Goal: Browse casually: Explore the website without a specific task or goal

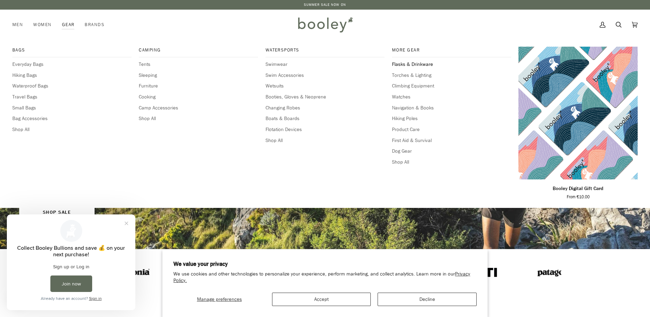
click at [408, 62] on span "Flasks & Drinkware" at bounding box center [451, 65] width 119 height 8
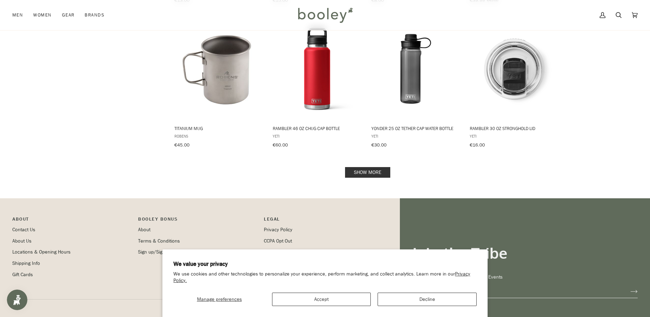
scroll to position [755, 0]
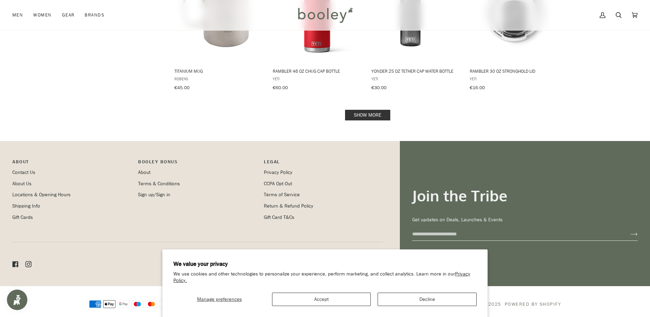
click at [357, 110] on link "Show more" at bounding box center [367, 115] width 45 height 11
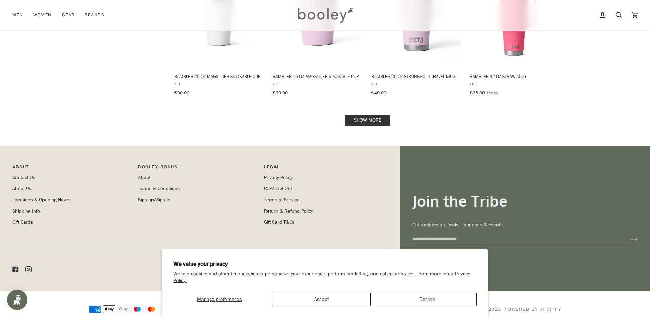
click at [355, 115] on link "Show more" at bounding box center [367, 120] width 45 height 11
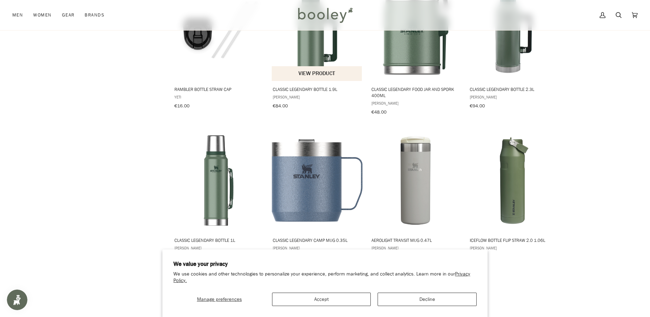
scroll to position [1570, 0]
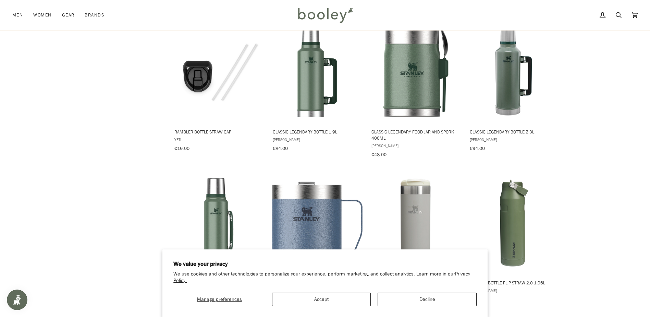
click at [318, 14] on img at bounding box center [325, 15] width 60 height 20
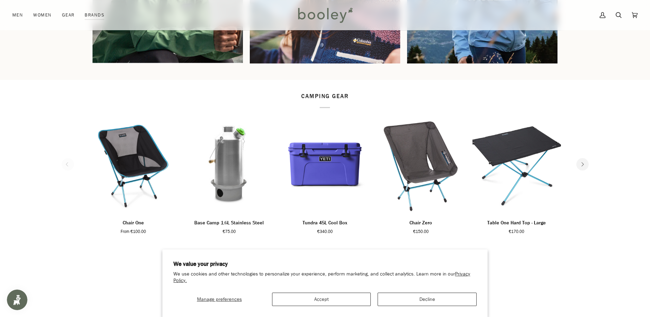
scroll to position [857, 0]
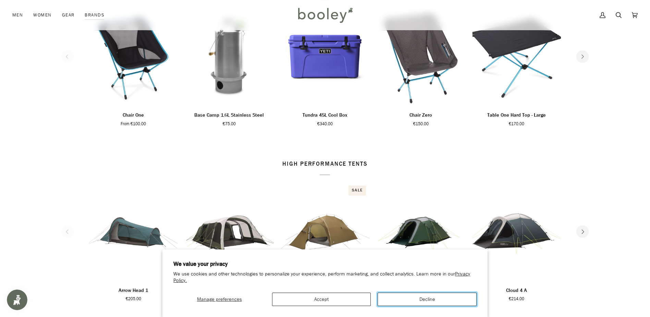
click at [400, 298] on button "Decline" at bounding box center [427, 298] width 99 height 13
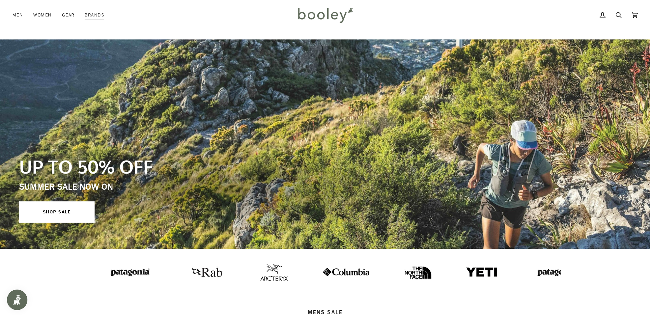
scroll to position [0, 0]
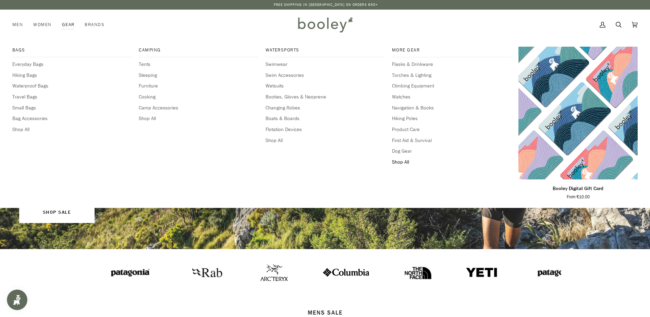
click at [397, 160] on span "Shop All" at bounding box center [451, 162] width 119 height 8
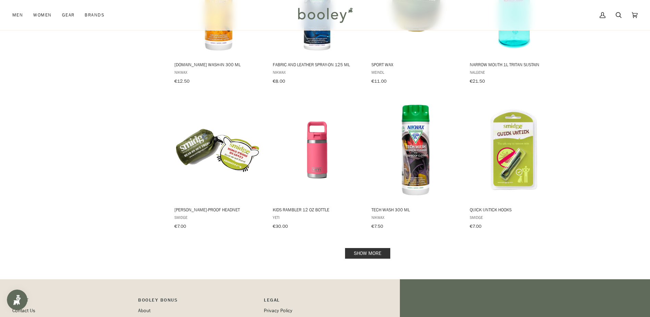
scroll to position [617, 0]
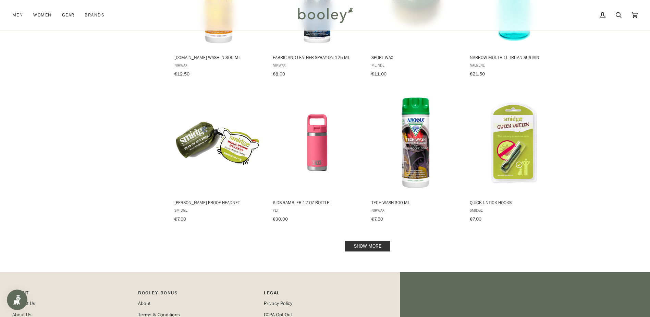
click at [362, 241] on link "Show more" at bounding box center [367, 246] width 45 height 11
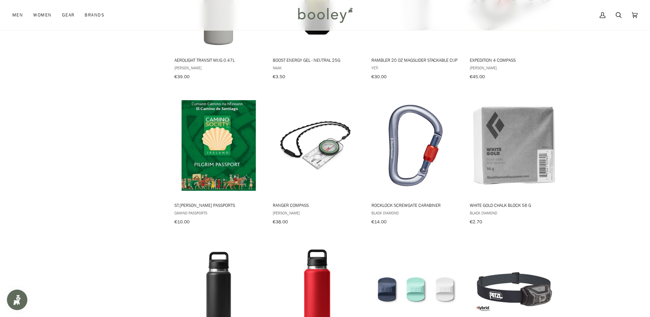
scroll to position [1302, 0]
